Goal: Information Seeking & Learning: Learn about a topic

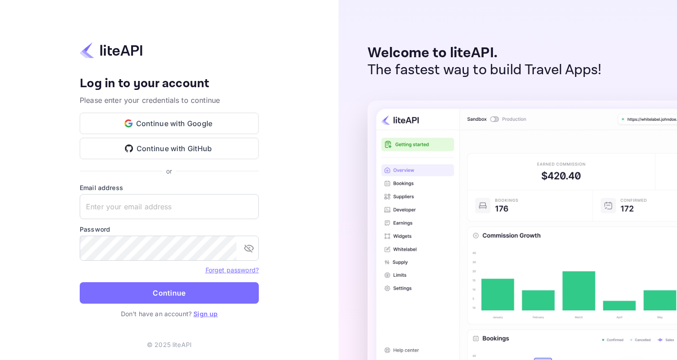
click at [207, 317] on link "Sign up" at bounding box center [205, 314] width 24 height 8
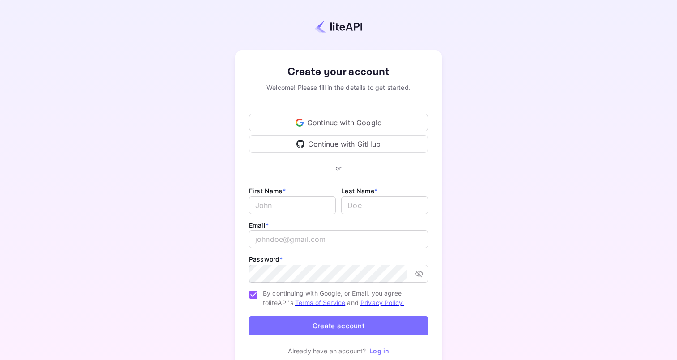
click at [348, 122] on div "Continue with Google" at bounding box center [338, 123] width 179 height 18
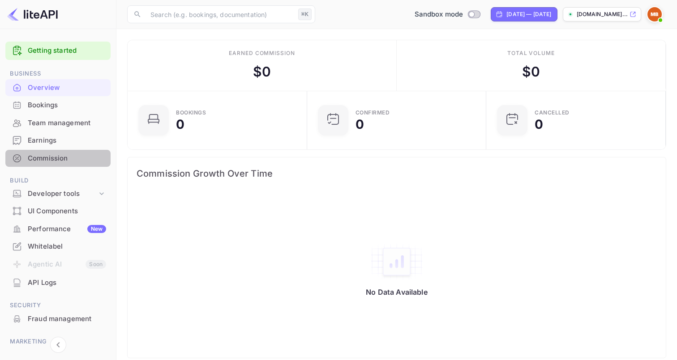
click at [80, 158] on div "Commission" at bounding box center [67, 158] width 78 height 10
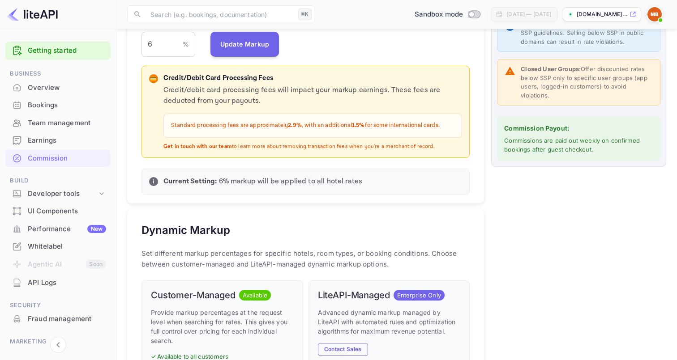
scroll to position [187, 0]
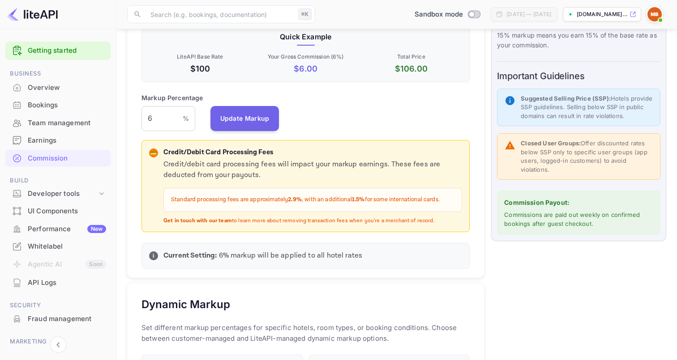
click at [272, 159] on p "Credit/debit card processing fees will impact your markup earnings. These fees …" at bounding box center [312, 169] width 298 height 21
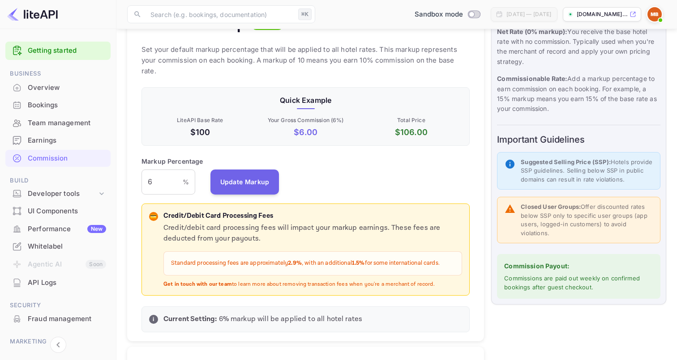
scroll to position [0, 0]
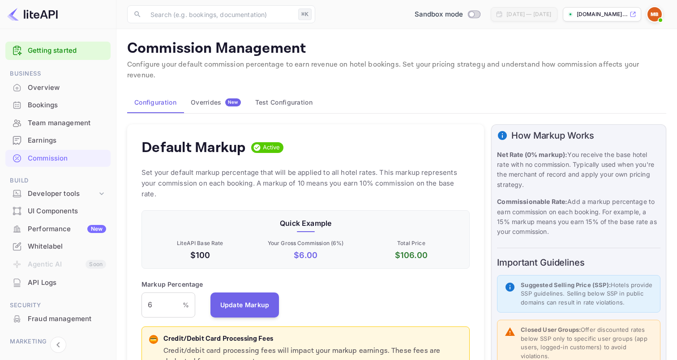
click at [222, 92] on button "Overrides New" at bounding box center [215, 102] width 64 height 21
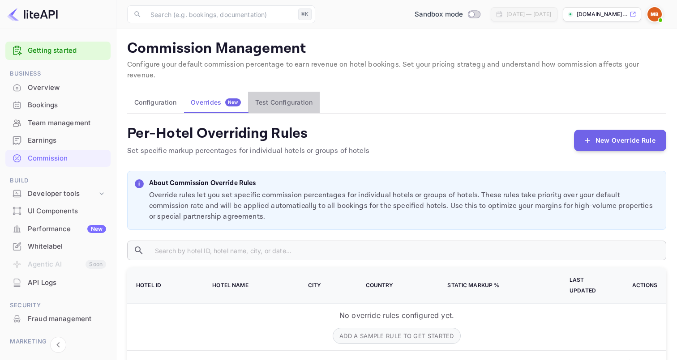
click at [290, 92] on button "Test Configuration" at bounding box center [284, 102] width 72 height 21
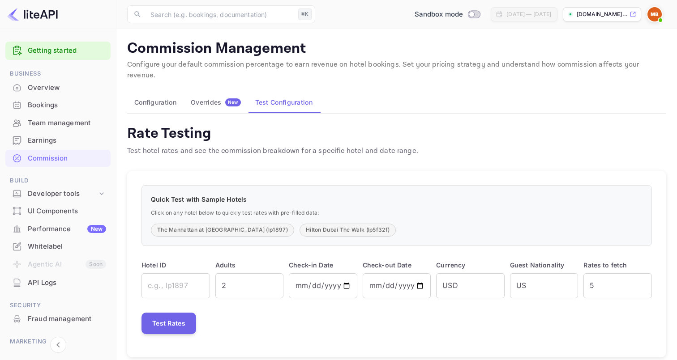
scroll to position [3, 0]
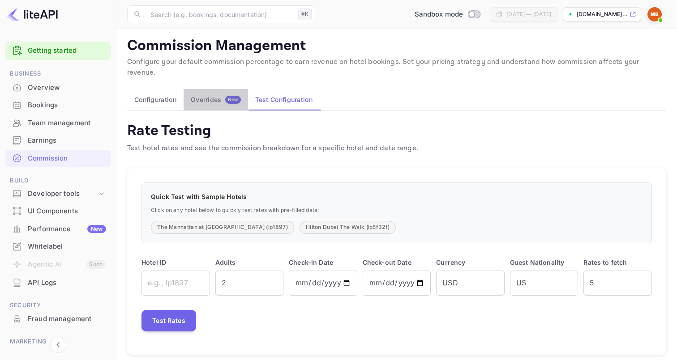
click at [229, 97] on span "New" at bounding box center [233, 100] width 16 height 6
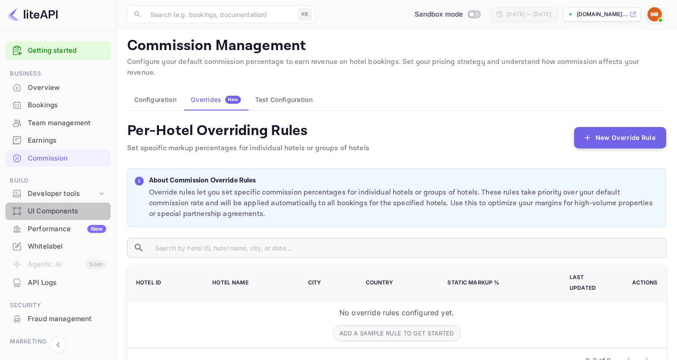
click at [83, 207] on div "UI Components" at bounding box center [67, 211] width 78 height 10
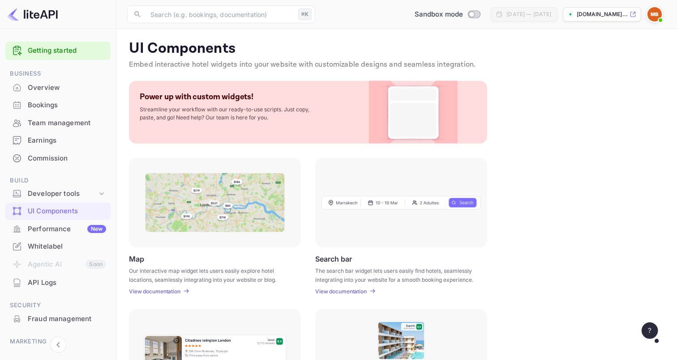
click at [59, 151] on div "Commission" at bounding box center [57, 158] width 105 height 17
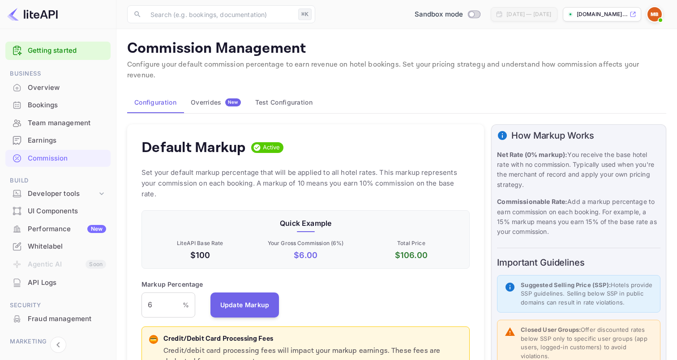
click at [44, 125] on div "Team management" at bounding box center [67, 123] width 78 height 10
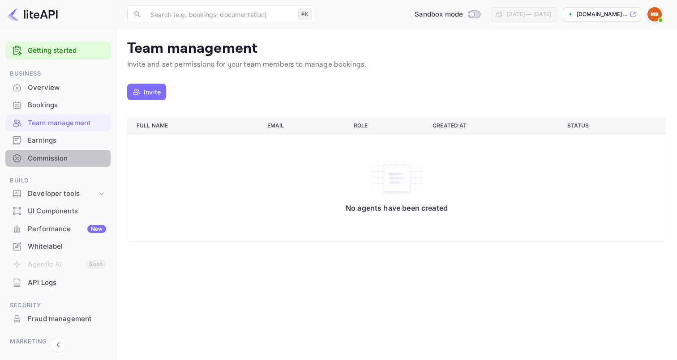
click at [64, 157] on div "Commission" at bounding box center [67, 158] width 78 height 10
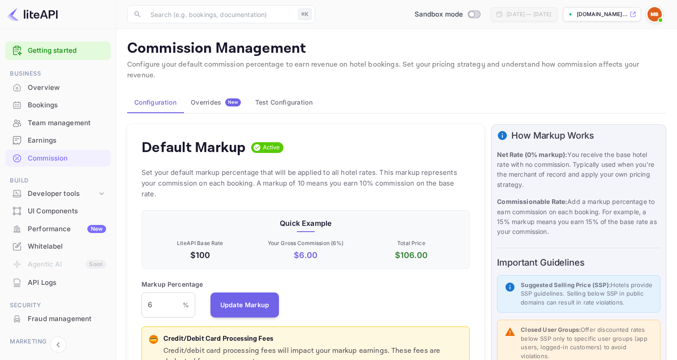
scroll to position [159, 328]
click at [232, 99] on span "New" at bounding box center [233, 102] width 16 height 6
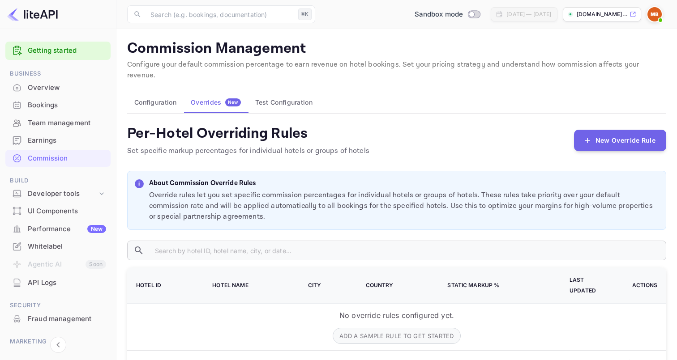
click at [298, 92] on button "Test Configuration" at bounding box center [284, 102] width 72 height 21
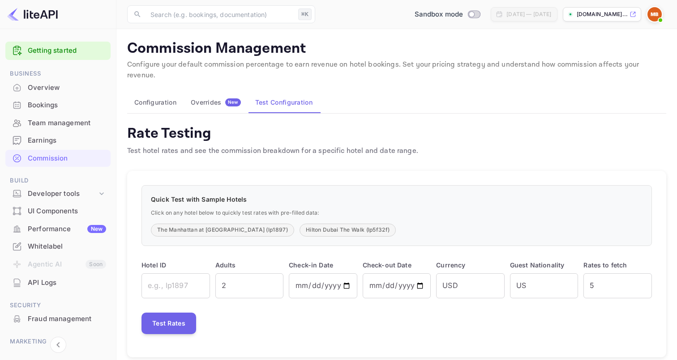
scroll to position [3, 0]
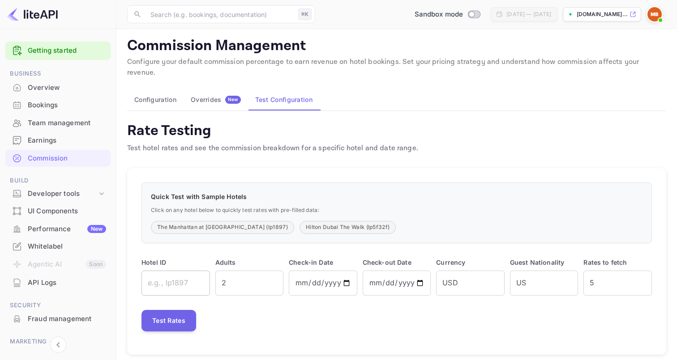
click at [179, 276] on input "text" at bounding box center [175, 283] width 68 height 25
click at [251, 273] on input "2" at bounding box center [249, 283] width 68 height 25
click at [274, 271] on input "3" at bounding box center [249, 283] width 68 height 25
click at [274, 271] on input "4" at bounding box center [249, 283] width 68 height 25
type input "5"
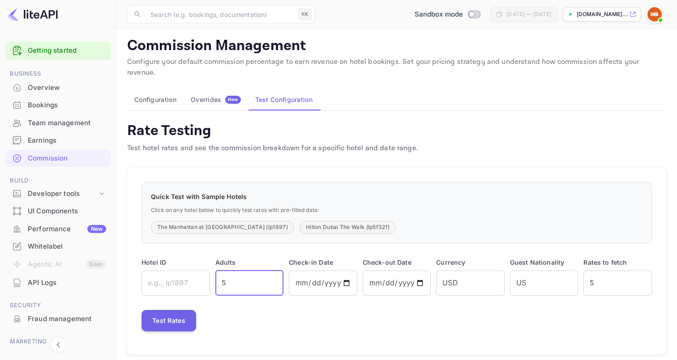
click at [274, 271] on input "5" at bounding box center [249, 283] width 68 height 25
click at [336, 272] on input "[DATE]" at bounding box center [323, 283] width 68 height 25
click at [349, 273] on input "[DATE]" at bounding box center [323, 283] width 68 height 25
type input "[DATE]"
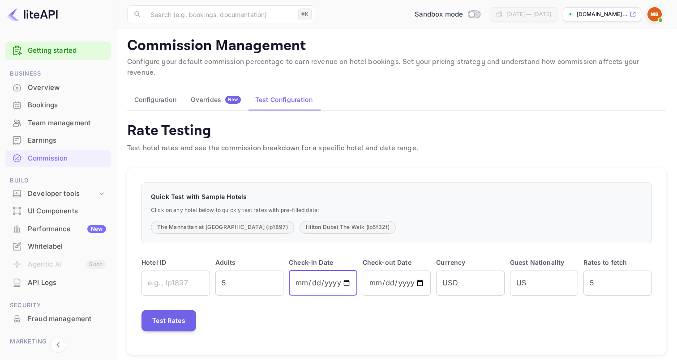
type input "[DATE]"
click at [490, 19] on div "[DATE] — [DATE]" at bounding box center [523, 14] width 66 height 14
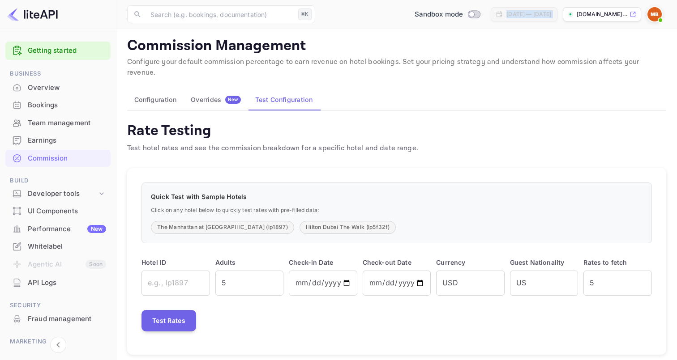
click at [490, 19] on div "[DATE] — [DATE]" at bounding box center [523, 14] width 66 height 14
click at [482, 73] on div "Commission Management Configure your default commission percentage to earn reve…" at bounding box center [396, 196] width 539 height 318
click at [37, 97] on div "Bookings" at bounding box center [57, 105] width 105 height 17
click at [40, 93] on div "Overview" at bounding box center [57, 87] width 105 height 17
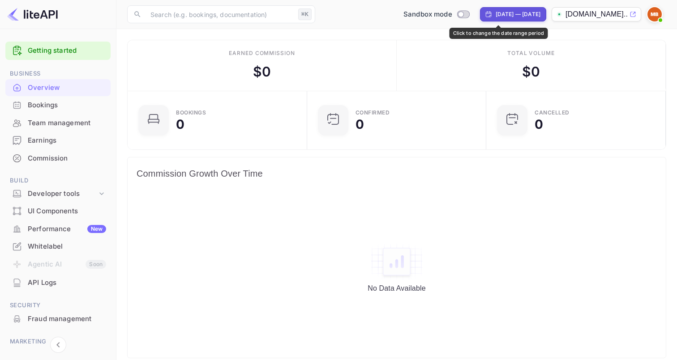
click at [495, 14] on div "[DATE] — [DATE]" at bounding box center [517, 14] width 45 height 8
select select "6"
select select "2025"
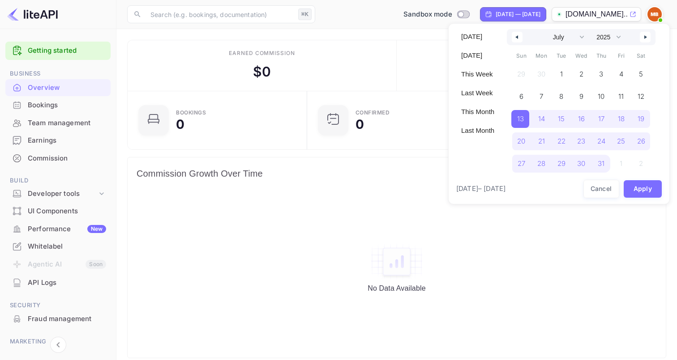
click at [355, 64] on div at bounding box center [338, 180] width 677 height 360
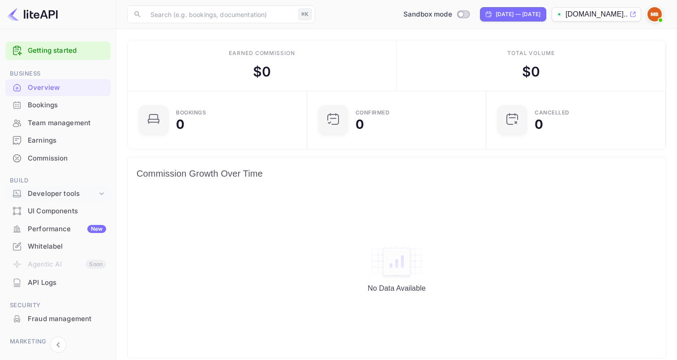
click at [76, 194] on div "Developer tools" at bounding box center [62, 194] width 69 height 10
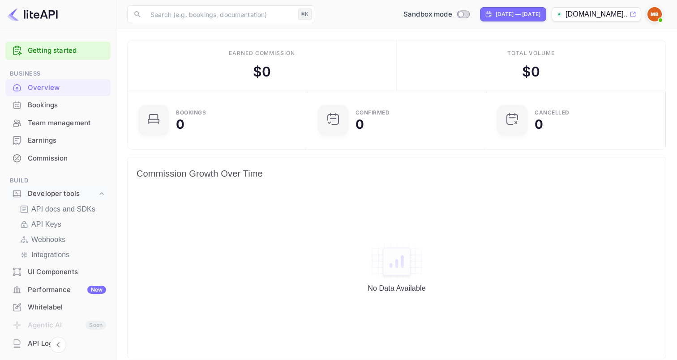
click at [85, 217] on div "API docs and SDKs API Keys Webhooks Integrations" at bounding box center [57, 232] width 105 height 60
click at [82, 209] on p "API docs and SDKs" at bounding box center [63, 209] width 64 height 11
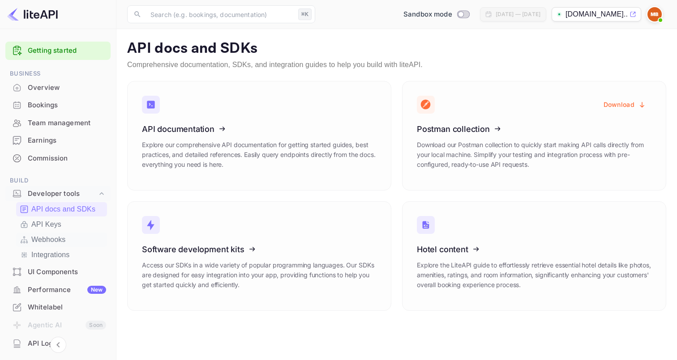
click at [62, 235] on p "Webhooks" at bounding box center [48, 239] width 34 height 11
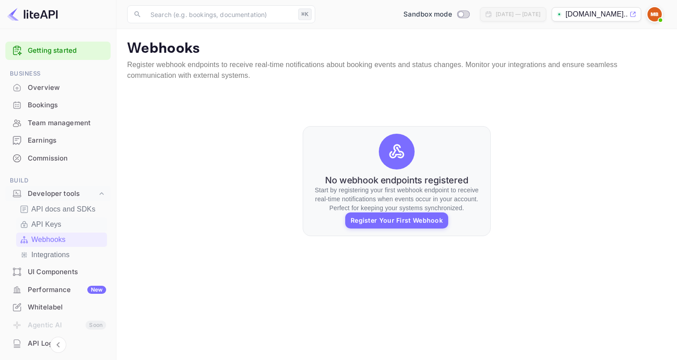
click at [65, 222] on link "API Keys" at bounding box center [62, 224] width 84 height 11
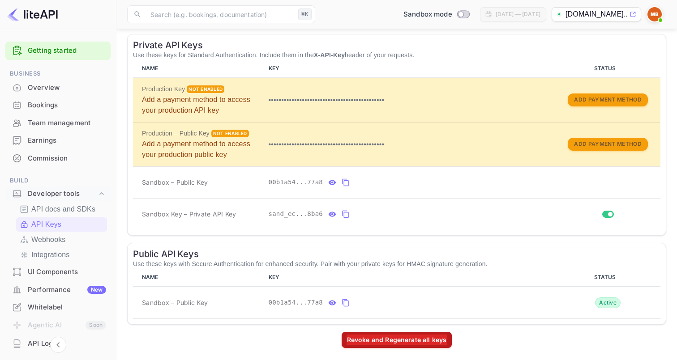
scroll to position [146, 0]
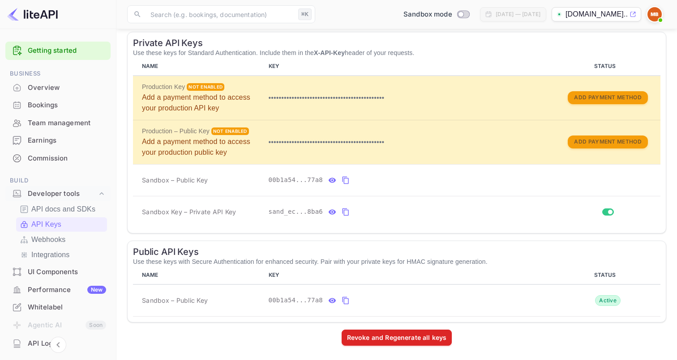
click at [311, 340] on div "Revoke and Regenerate all keys" at bounding box center [396, 338] width 539 height 16
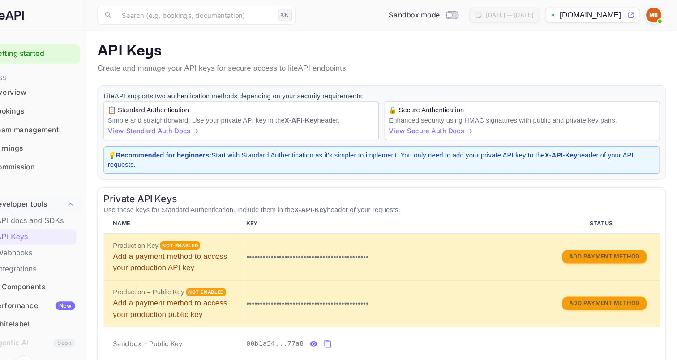
click at [56, 120] on div "Team management" at bounding box center [67, 123] width 78 height 10
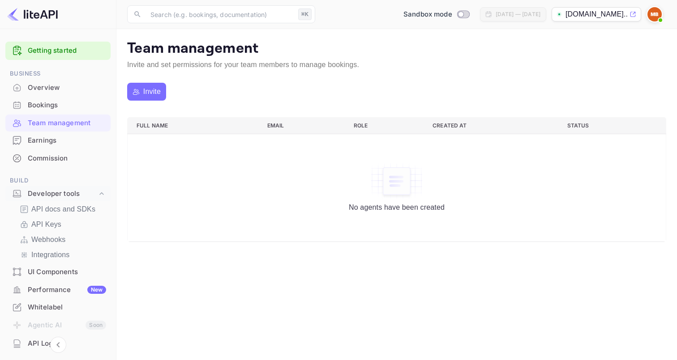
click at [73, 99] on div "Bookings" at bounding box center [57, 105] width 105 height 17
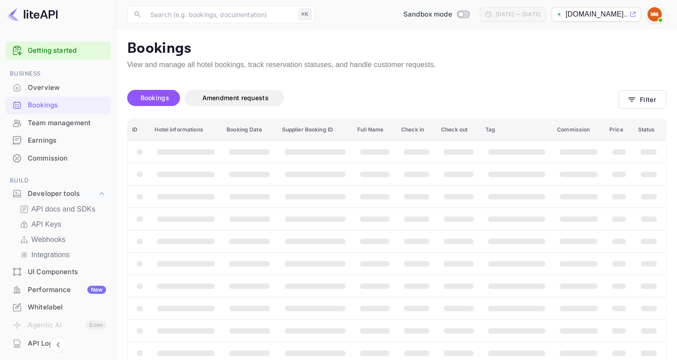
click at [73, 99] on div "Bookings" at bounding box center [57, 105] width 105 height 17
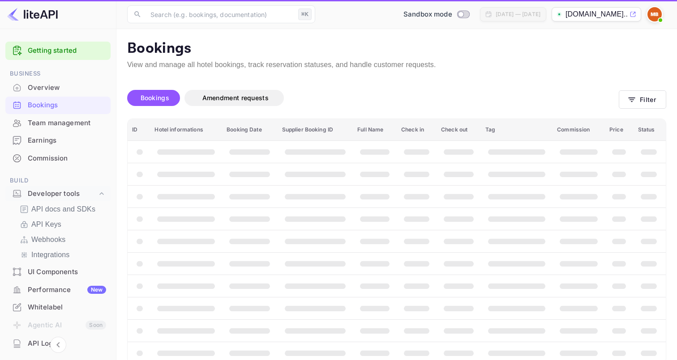
click at [72, 86] on div "Overview" at bounding box center [67, 88] width 78 height 10
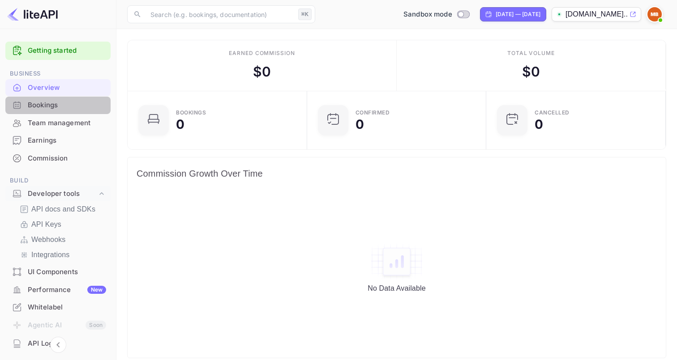
click at [74, 101] on div "Bookings" at bounding box center [67, 105] width 78 height 10
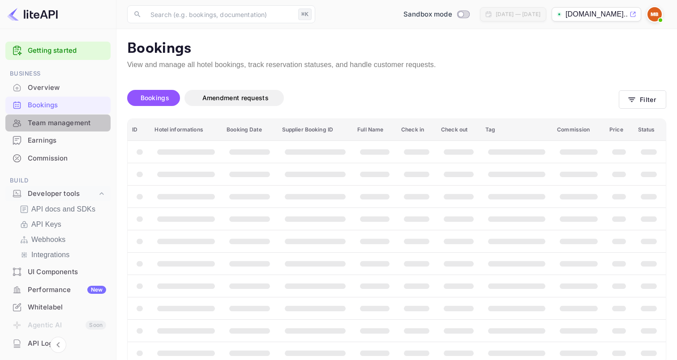
click at [74, 117] on div "Team management" at bounding box center [57, 123] width 105 height 17
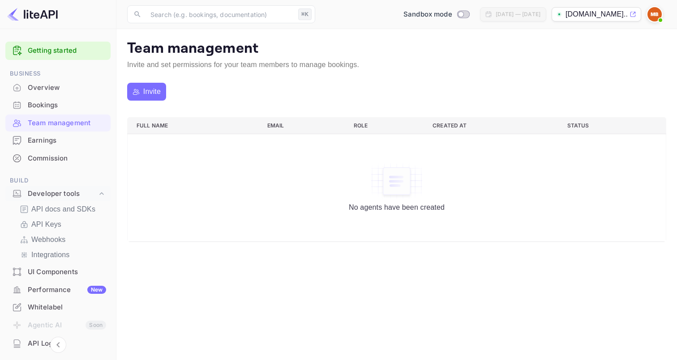
scroll to position [2, 0]
